Goal: Information Seeking & Learning: Check status

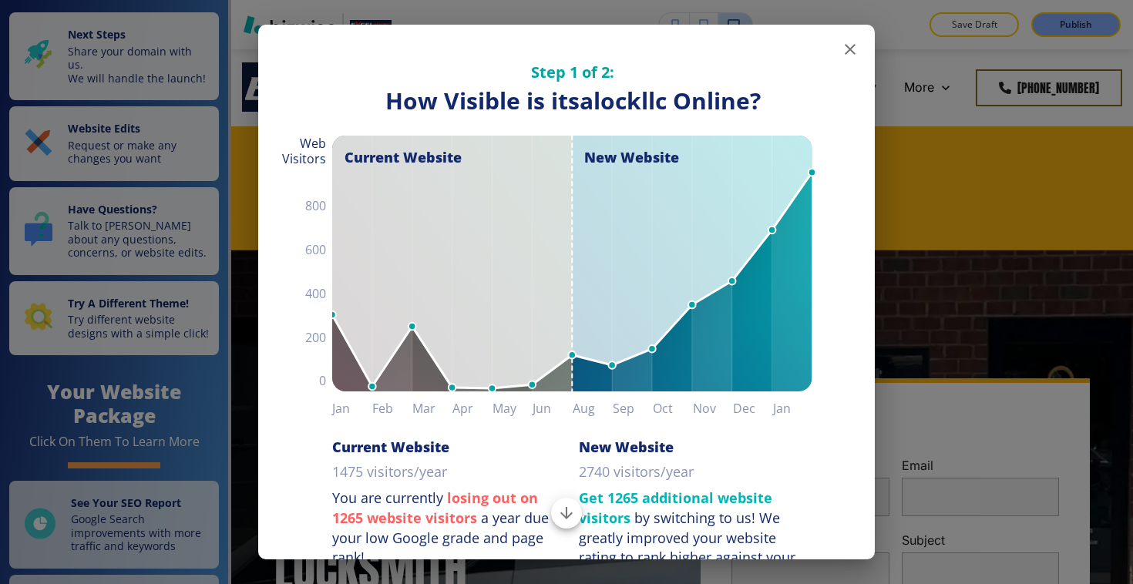
click at [850, 51] on icon "button" at bounding box center [850, 49] width 19 height 19
